Goal: Transaction & Acquisition: Purchase product/service

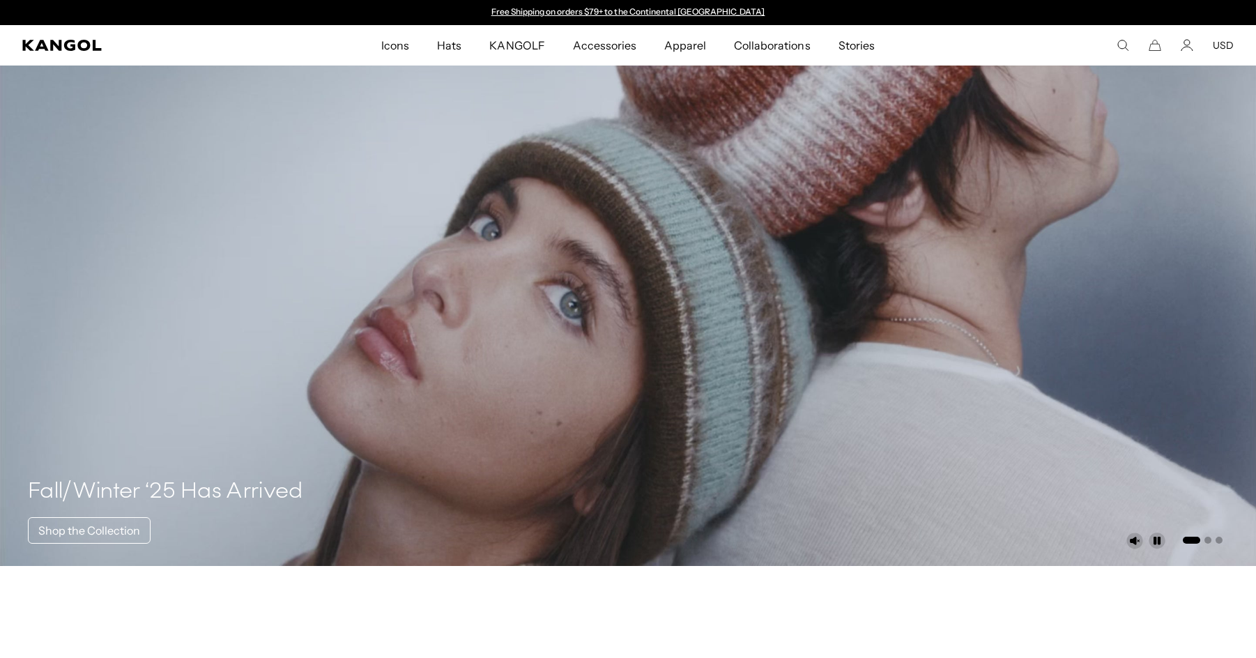
click at [1228, 39] on button "USD" at bounding box center [1223, 45] width 21 height 13
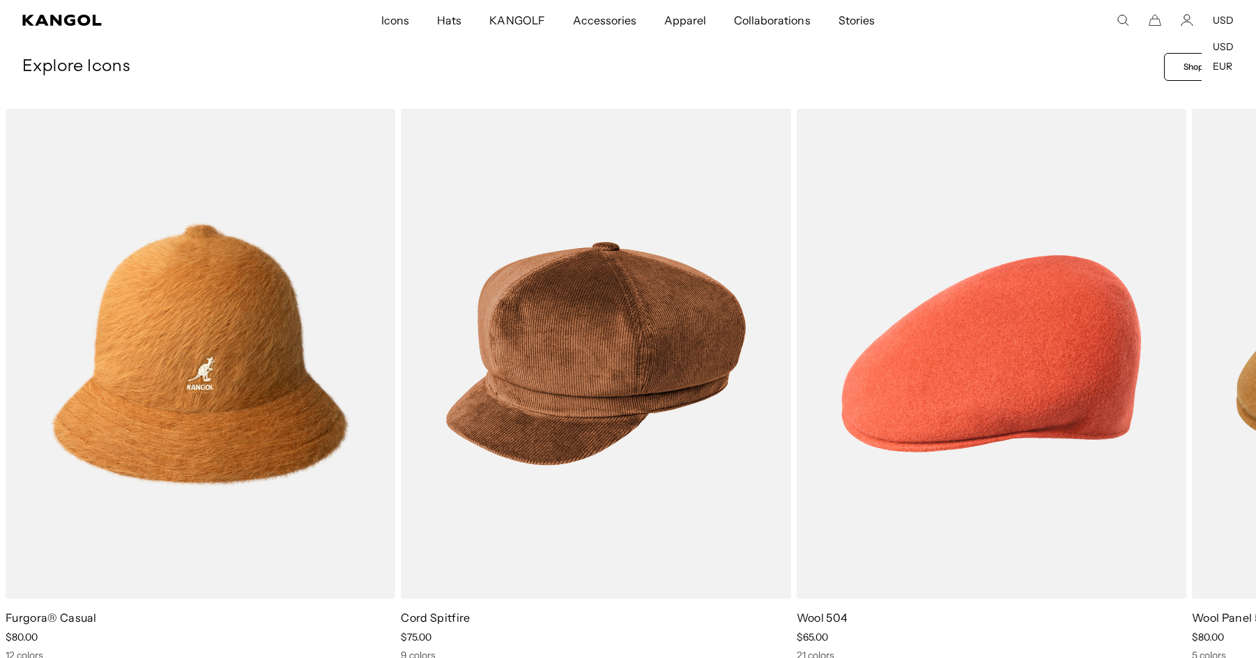
scroll to position [0, 287]
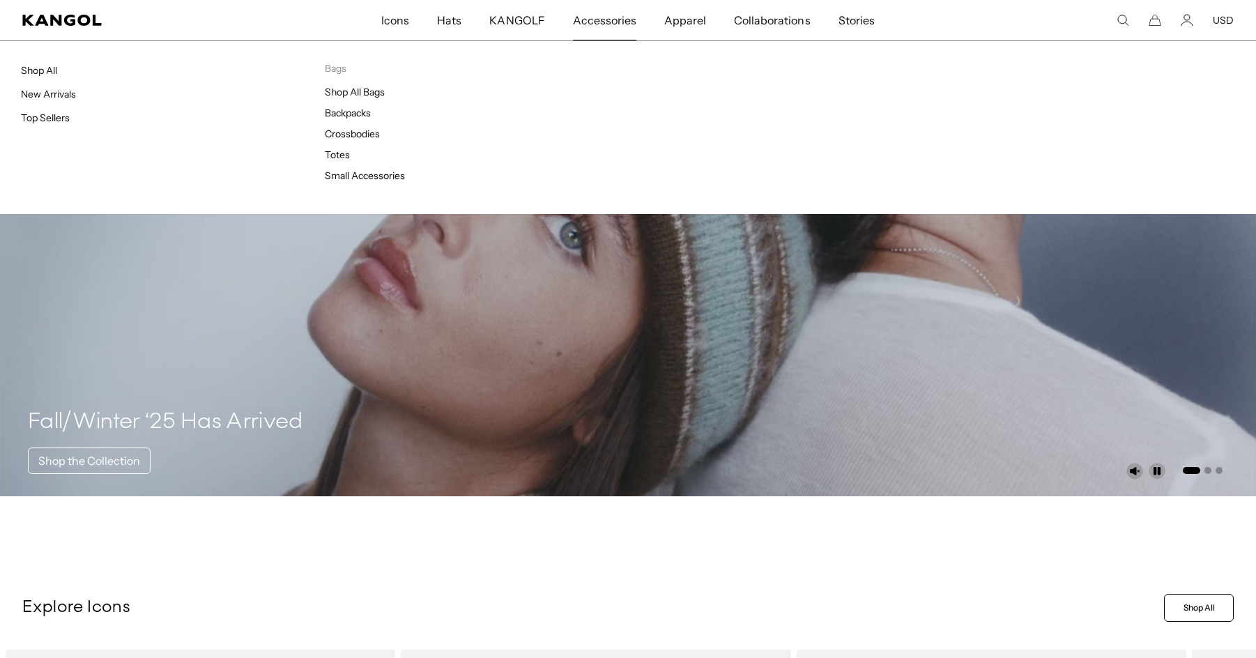
scroll to position [0, 287]
click at [589, 21] on span "Accessories" at bounding box center [604, 20] width 63 height 40
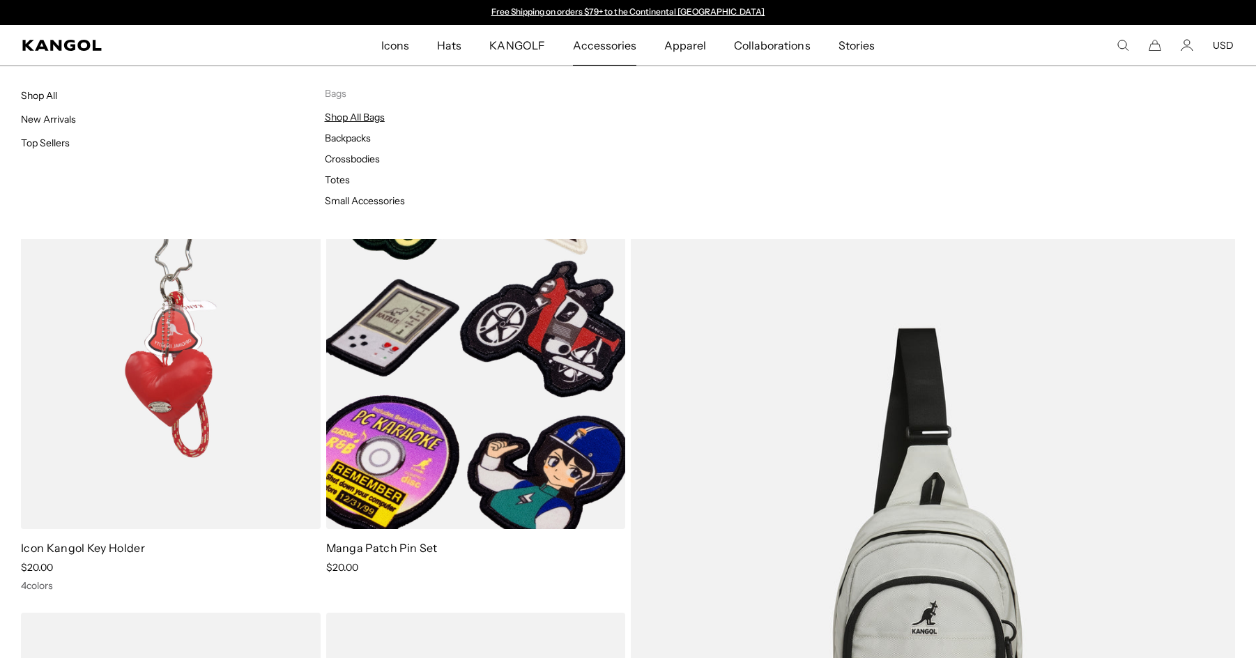
click at [340, 119] on link "Shop All Bags" at bounding box center [355, 117] width 60 height 13
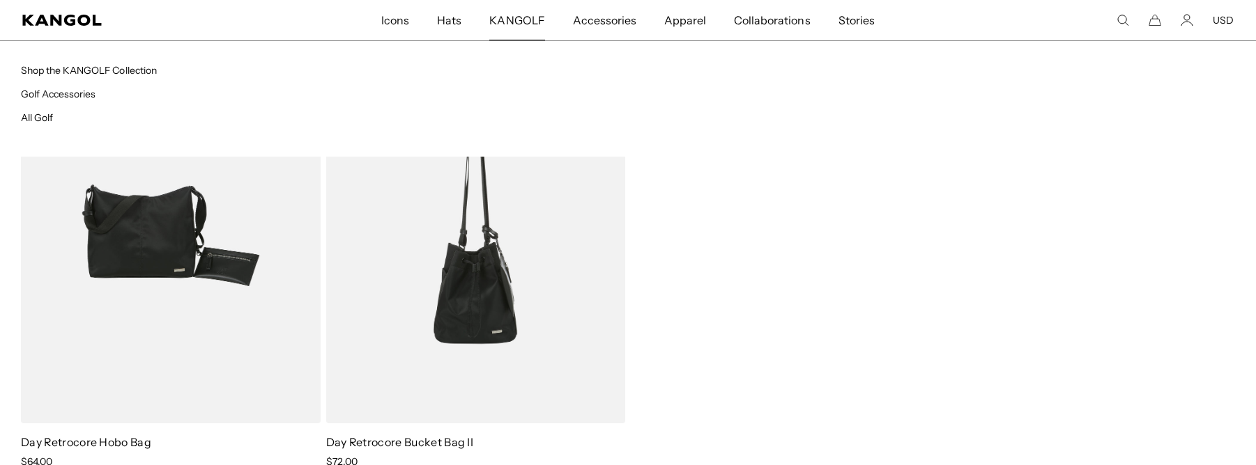
scroll to position [0, 287]
click at [525, 20] on span "KANGOLF" at bounding box center [516, 20] width 55 height 40
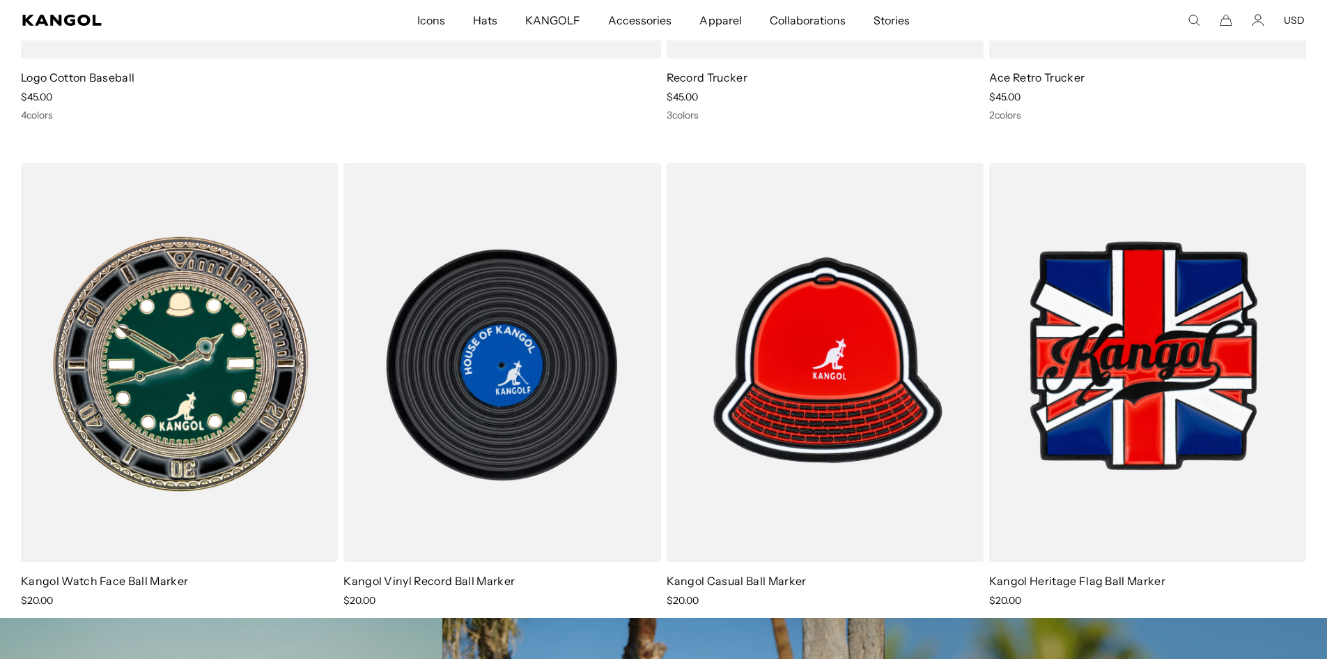
scroll to position [0, 287]
